Goal: Find specific page/section: Find specific page/section

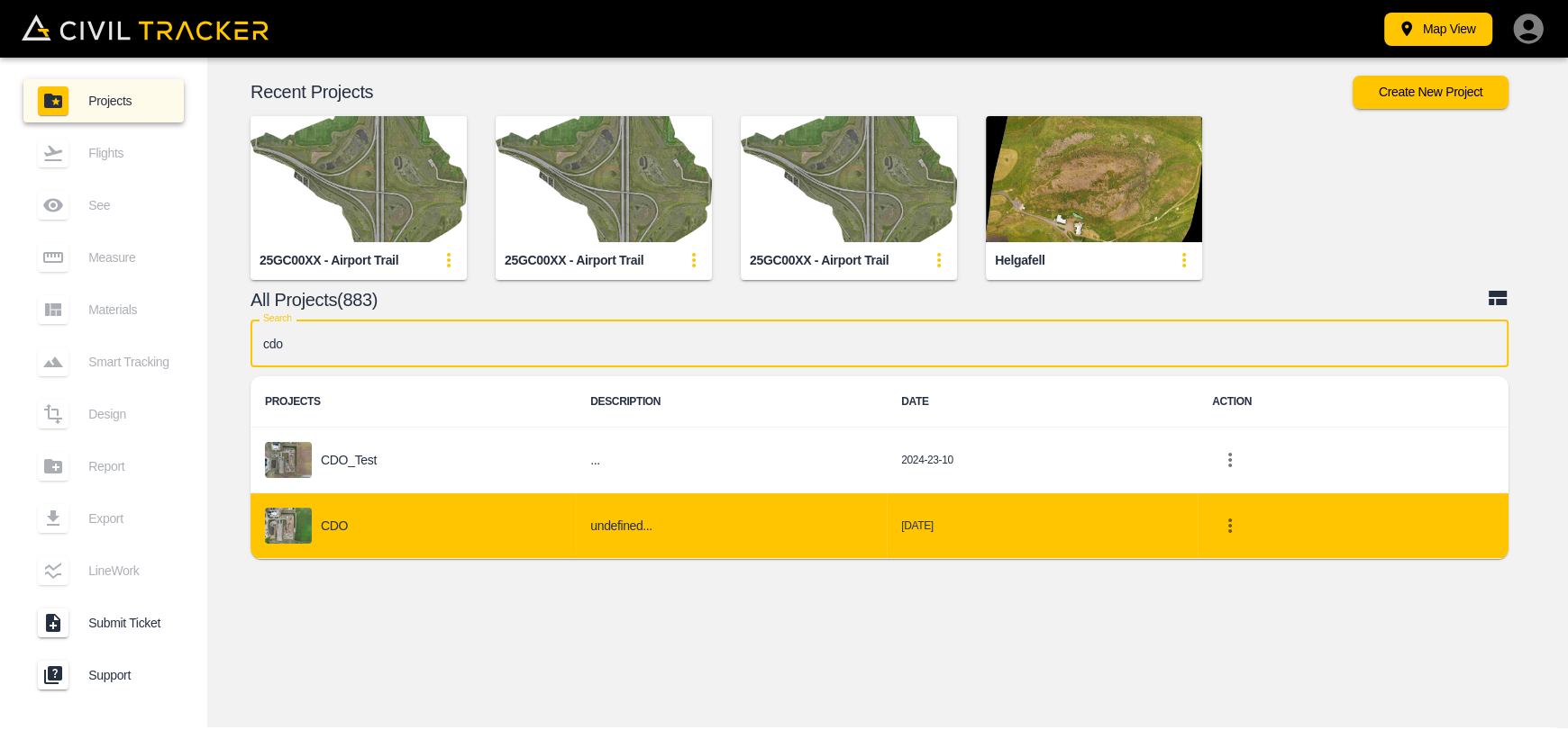
type input "cdo"
click at [335, 521] on p "CDO" at bounding box center [334, 526] width 27 height 15
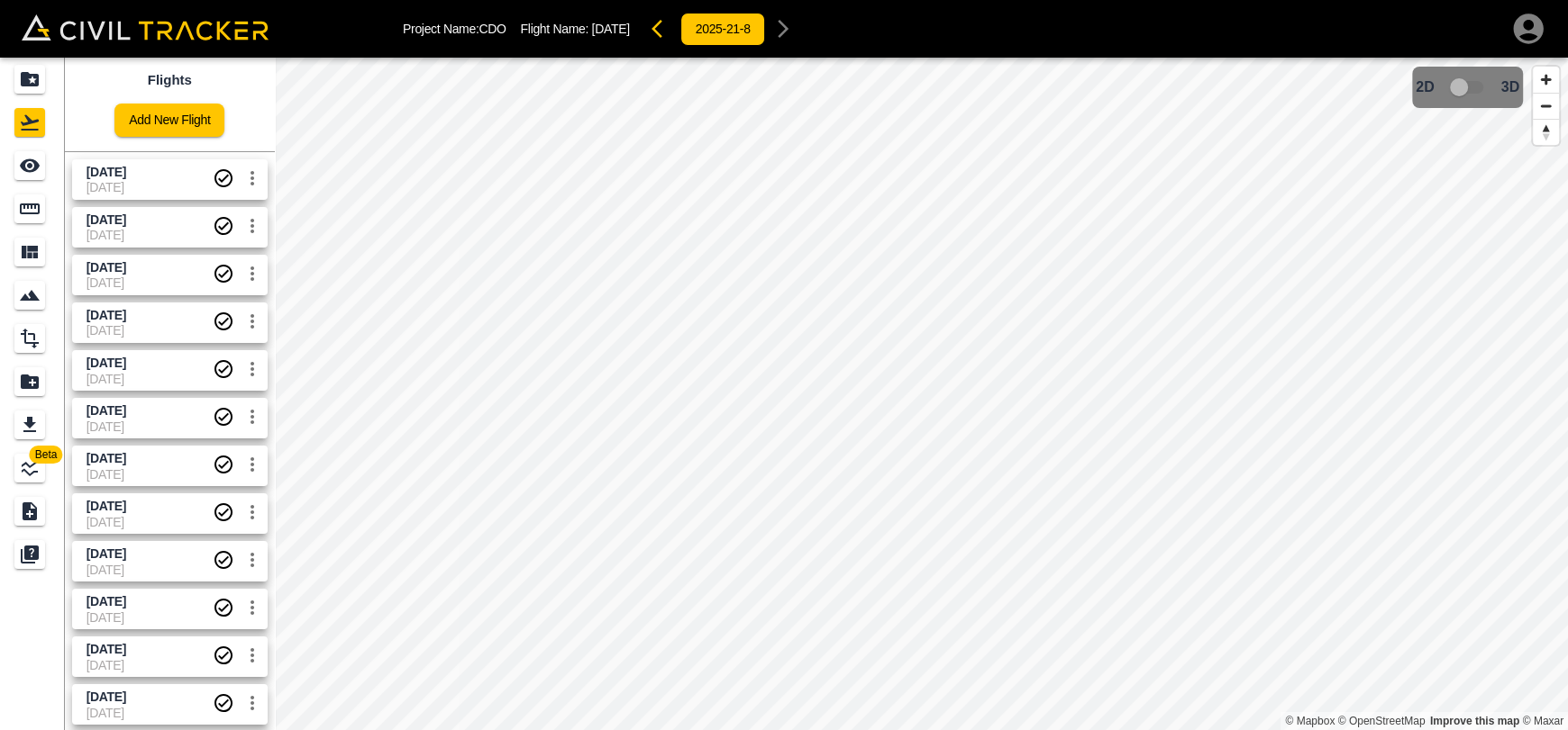
click at [148, 187] on span "[DATE]" at bounding box center [149, 188] width 126 height 15
click at [153, 230] on span "[DATE]" at bounding box center [149, 235] width 126 height 15
click at [152, 280] on span "[DATE]" at bounding box center [149, 283] width 126 height 15
click at [150, 321] on span "[DATE]" at bounding box center [149, 315] width 126 height 17
click at [146, 367] on span "[DATE]" at bounding box center [149, 363] width 126 height 17
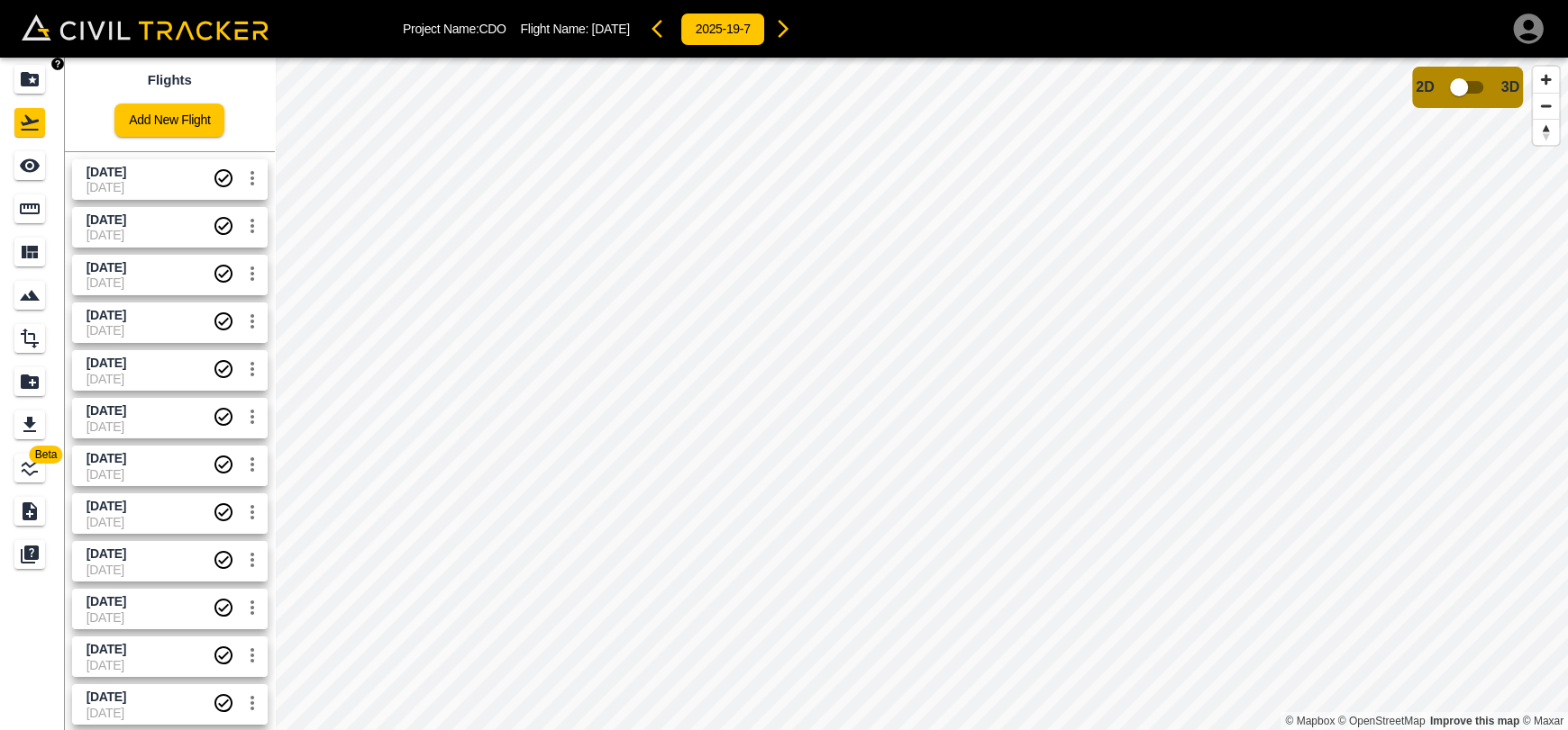
drag, startPoint x: 30, startPoint y: 83, endPoint x: 179, endPoint y: 5, distance: 168.2
click at [30, 83] on icon "Projects" at bounding box center [30, 80] width 18 height 15
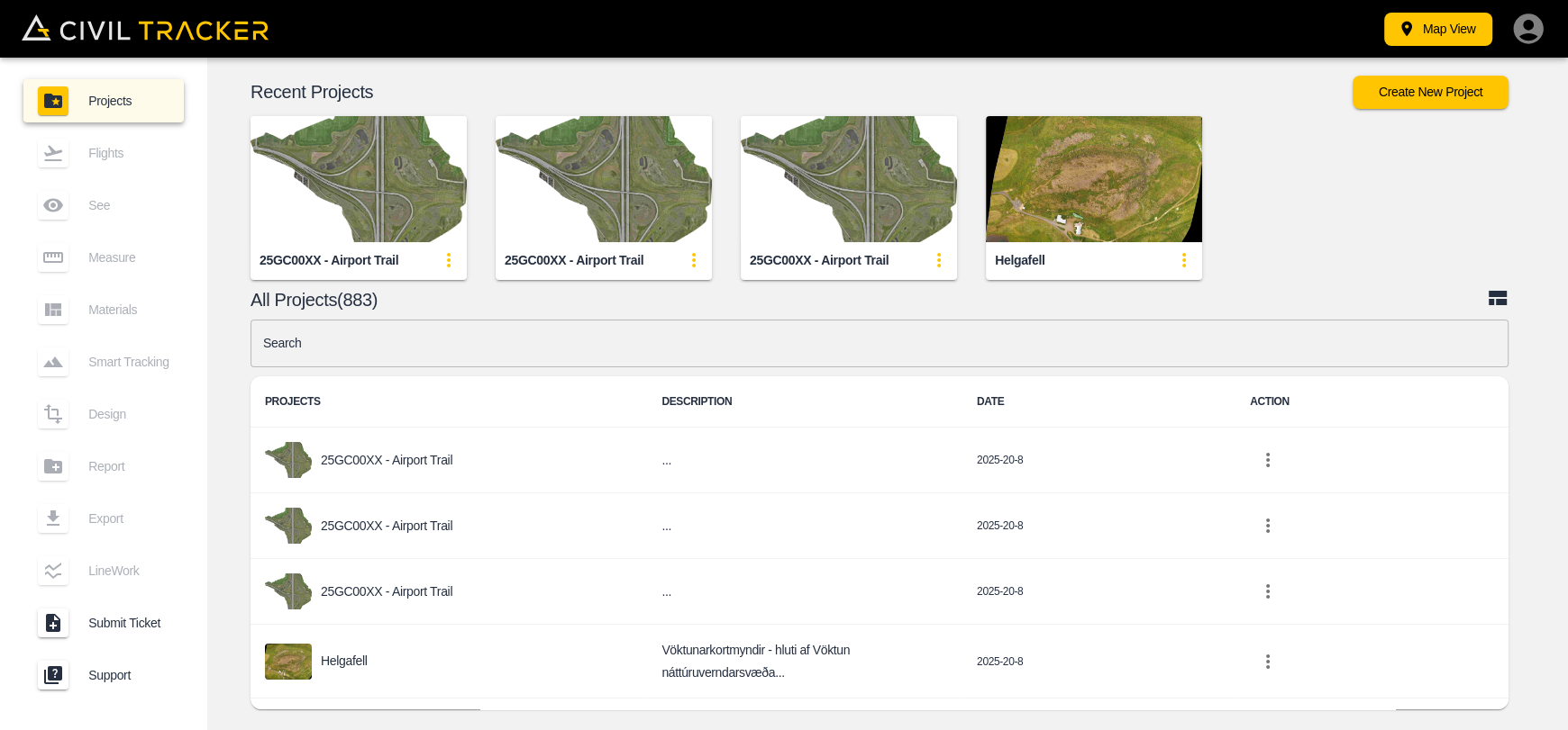
click at [562, 347] on input "text" at bounding box center [879, 343] width 1258 height 48
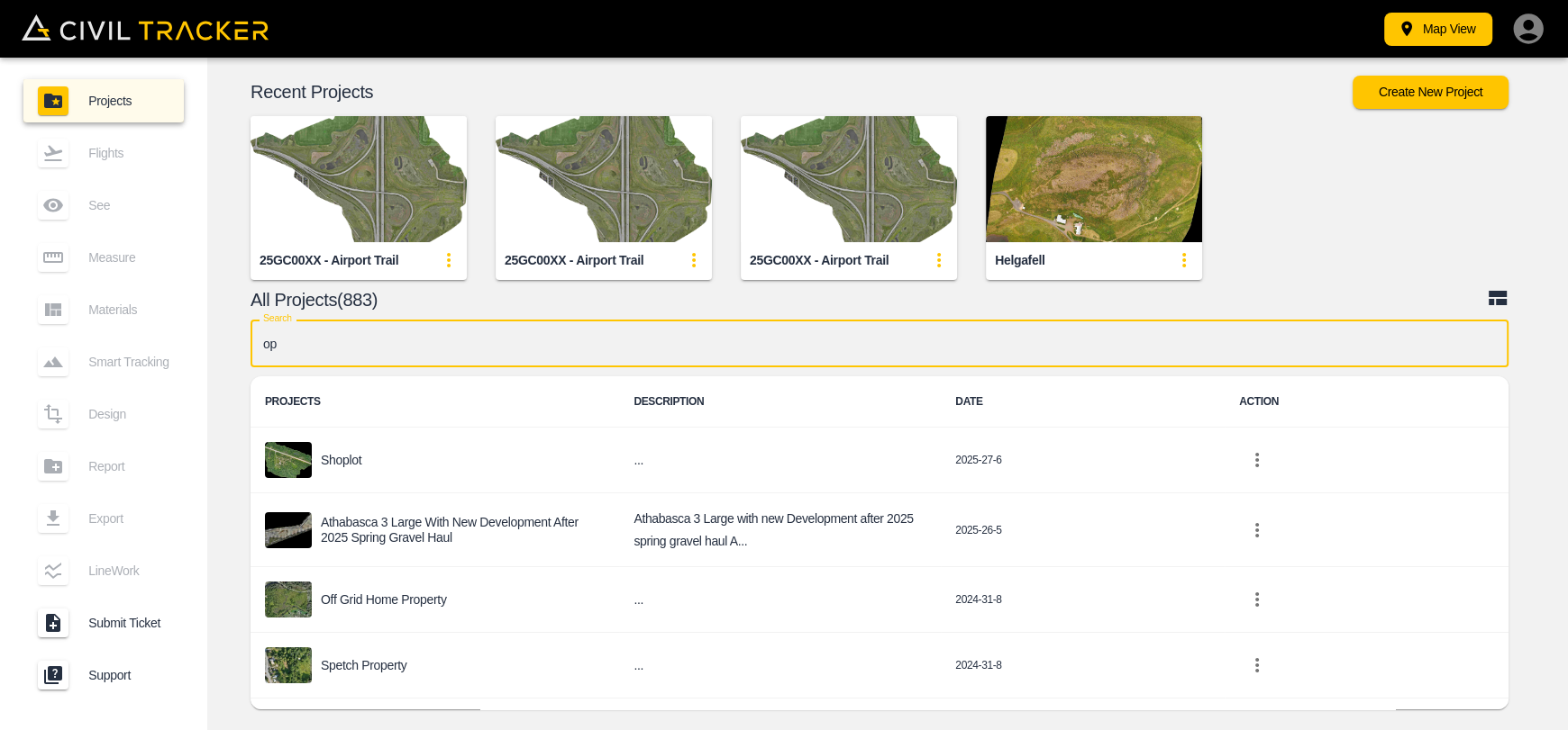
type input "opf"
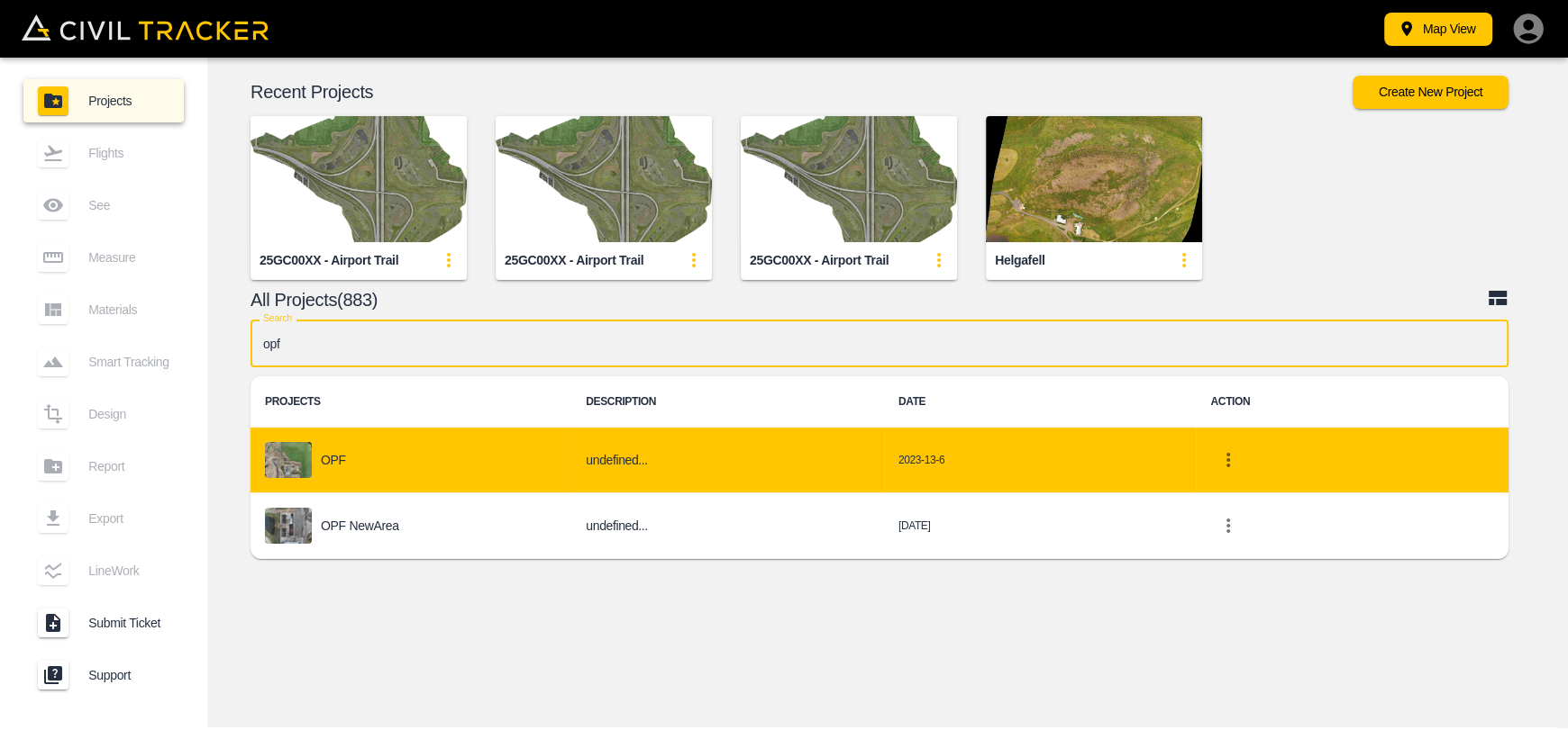
click at [331, 469] on div "OPF" at bounding box center [411, 460] width 292 height 36
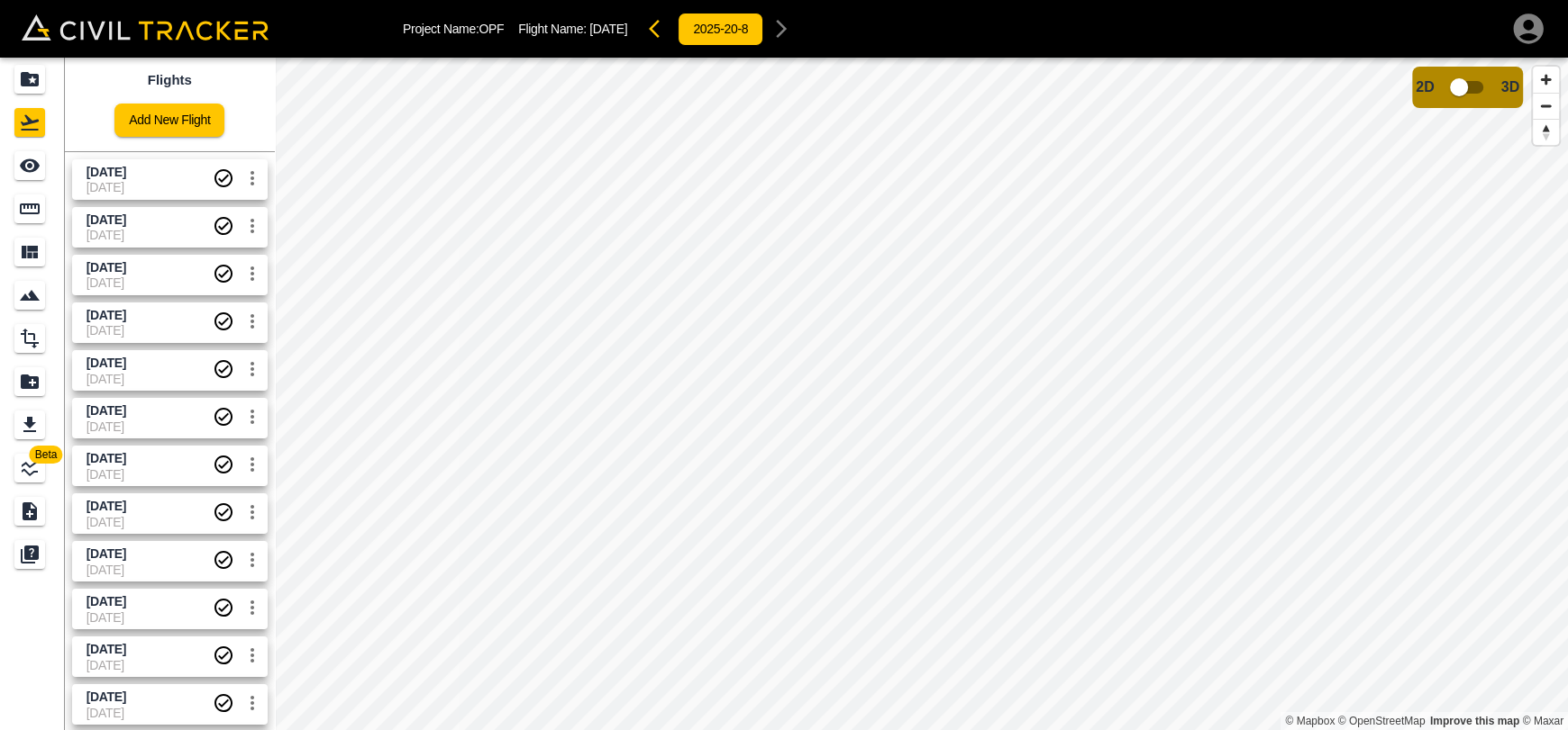
click at [143, 228] on span "[DATE]" at bounding box center [149, 235] width 126 height 15
click at [132, 159] on link "[DATE] [DATE]" at bounding box center [170, 180] width 195 height 40
click at [135, 234] on span "[DATE]" at bounding box center [149, 235] width 126 height 15
click at [36, 90] on div "Projects" at bounding box center [29, 79] width 30 height 28
